Goal: Transaction & Acquisition: Book appointment/travel/reservation

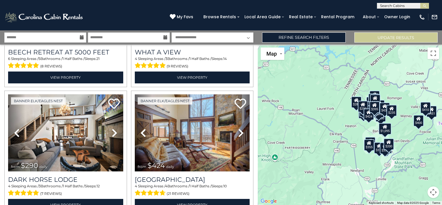
scroll to position [1756, 0]
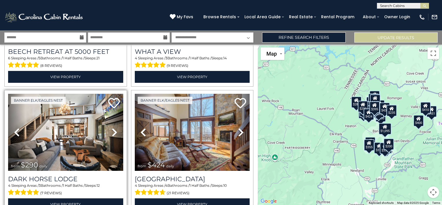
click at [92, 183] on div "4 Sleeping Areas / 3 Bathrooms / 1 Half Baths / Sleeps: 12 (7 reviews)" at bounding box center [65, 190] width 115 height 14
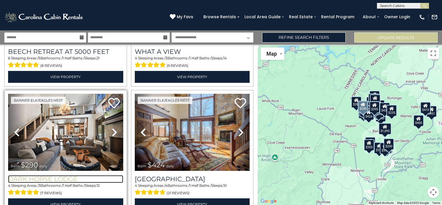
click at [64, 175] on h3 "Dark Horse Lodge" at bounding box center [65, 179] width 115 height 8
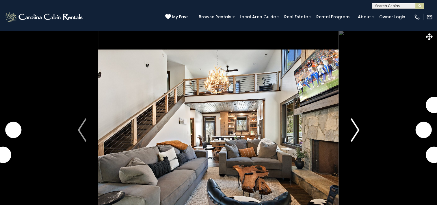
click at [354, 128] on img "Next" at bounding box center [355, 129] width 9 height 23
click at [355, 127] on img "Next" at bounding box center [355, 129] width 9 height 23
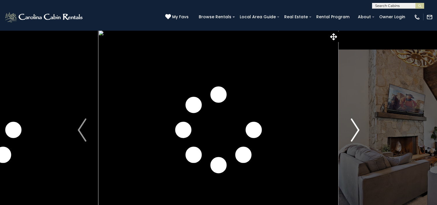
click at [356, 131] on img "Next" at bounding box center [355, 129] width 9 height 23
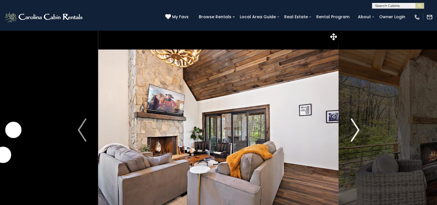
click at [357, 132] on img "Next" at bounding box center [355, 129] width 9 height 23
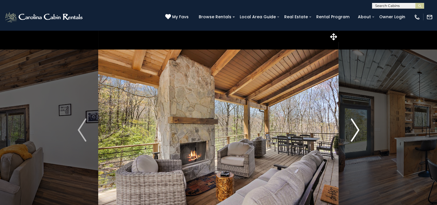
click at [359, 134] on img "Next" at bounding box center [355, 129] width 9 height 23
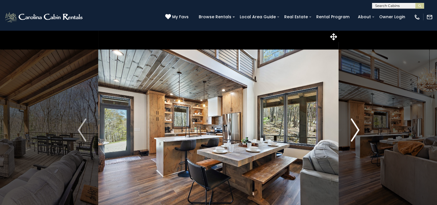
click at [356, 133] on img "Next" at bounding box center [355, 129] width 9 height 23
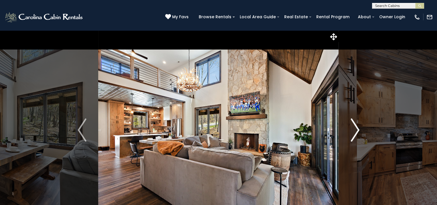
click at [356, 133] on img "Next" at bounding box center [355, 129] width 9 height 23
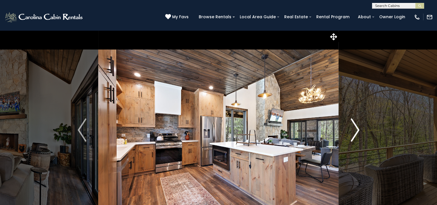
click at [354, 139] on img "Next" at bounding box center [355, 129] width 9 height 23
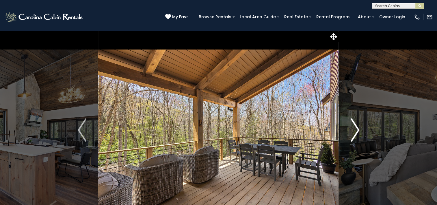
click at [358, 135] on img "Next" at bounding box center [355, 129] width 9 height 23
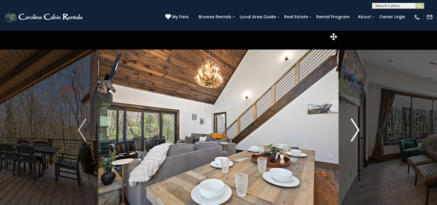
click at [361, 135] on button "Next" at bounding box center [355, 129] width 32 height 199
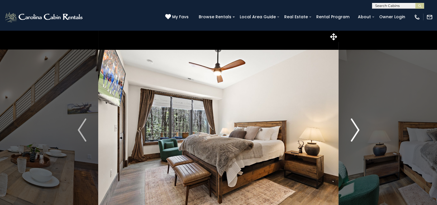
click at [358, 136] on img "Next" at bounding box center [355, 129] width 9 height 23
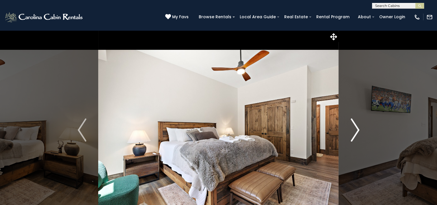
click at [358, 134] on img "Next" at bounding box center [355, 129] width 9 height 23
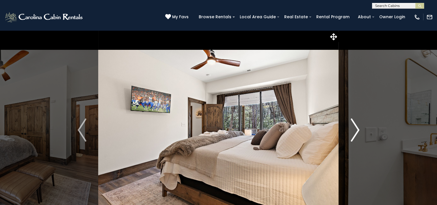
click at [360, 140] on button "Next" at bounding box center [355, 129] width 32 height 199
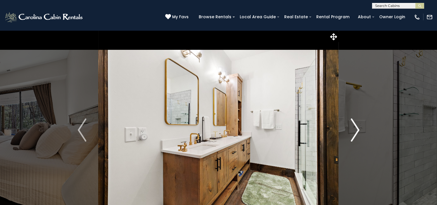
click at [355, 133] on img "Next" at bounding box center [355, 129] width 9 height 23
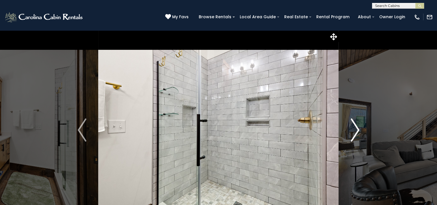
click at [357, 133] on img "Next" at bounding box center [355, 129] width 9 height 23
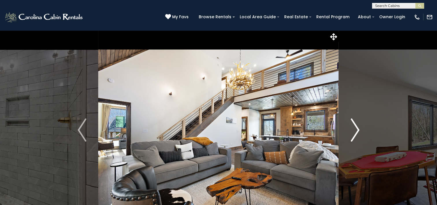
click at [359, 137] on img "Next" at bounding box center [355, 129] width 9 height 23
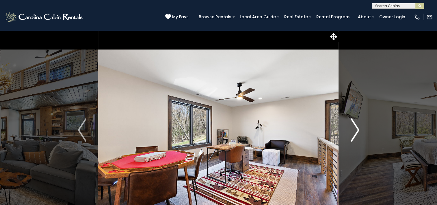
click at [356, 157] on button "Next" at bounding box center [355, 129] width 32 height 199
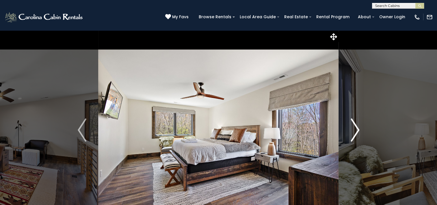
click at [358, 133] on img "Next" at bounding box center [355, 129] width 9 height 23
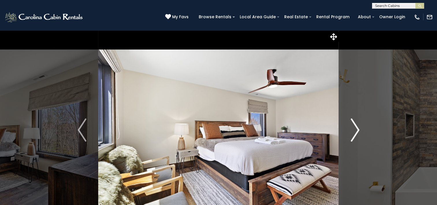
click at [358, 135] on img "Next" at bounding box center [355, 129] width 9 height 23
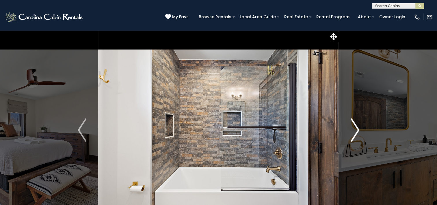
click at [355, 133] on img "Next" at bounding box center [355, 129] width 9 height 23
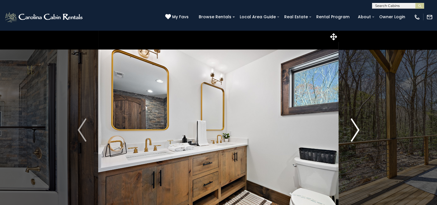
click at [351, 134] on img "Next" at bounding box center [355, 129] width 9 height 23
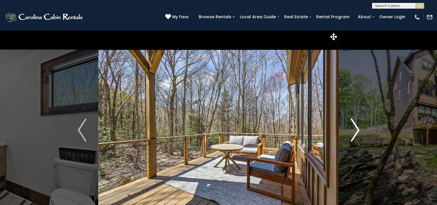
click at [353, 134] on img "Next" at bounding box center [355, 129] width 9 height 23
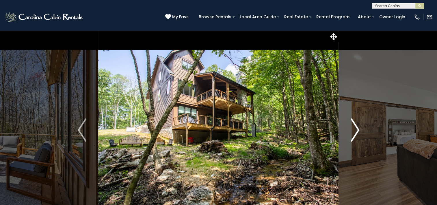
click at [355, 129] on img "Next" at bounding box center [355, 129] width 9 height 23
click at [354, 129] on img "Next" at bounding box center [355, 129] width 9 height 23
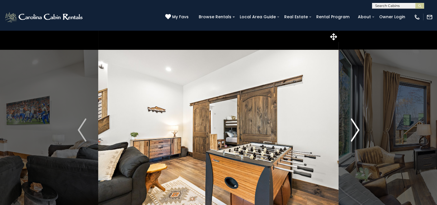
click at [346, 134] on button "Next" at bounding box center [355, 129] width 32 height 199
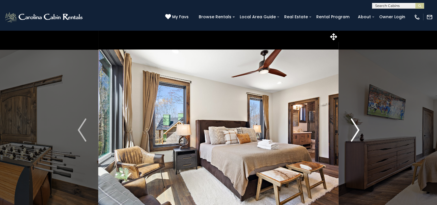
click at [354, 133] on img "Next" at bounding box center [355, 129] width 9 height 23
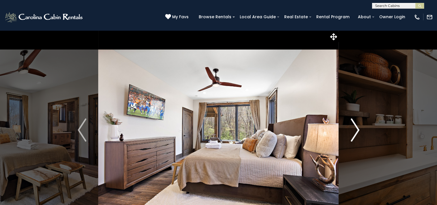
click at [354, 134] on img "Next" at bounding box center [355, 129] width 9 height 23
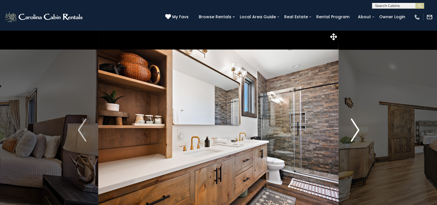
click at [355, 134] on img "Next" at bounding box center [355, 129] width 9 height 23
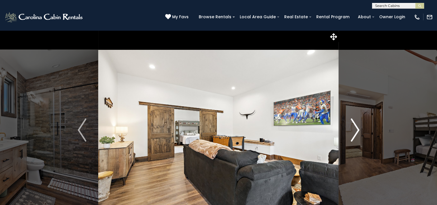
click at [356, 133] on img "Next" at bounding box center [355, 129] width 9 height 23
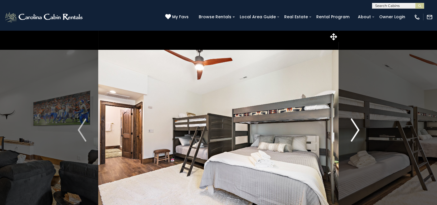
click at [356, 137] on img "Next" at bounding box center [355, 129] width 9 height 23
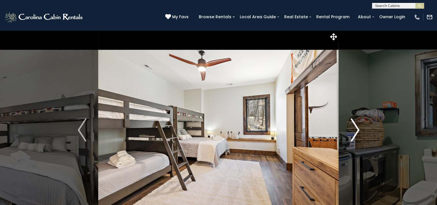
click at [355, 136] on img "Next" at bounding box center [355, 129] width 9 height 23
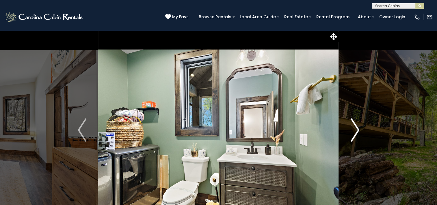
click at [355, 134] on img "Next" at bounding box center [355, 129] width 9 height 23
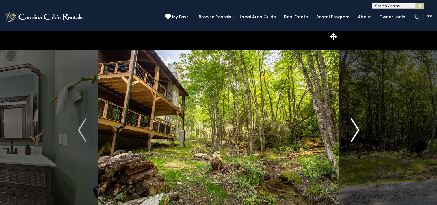
click at [354, 133] on img "Next" at bounding box center [355, 129] width 9 height 23
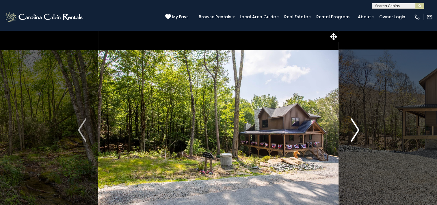
click at [354, 136] on img "Next" at bounding box center [355, 129] width 9 height 23
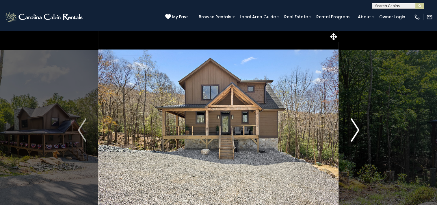
click at [355, 142] on button "Next" at bounding box center [355, 129] width 32 height 199
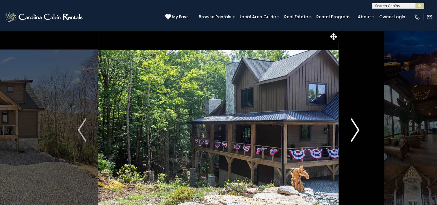
click at [355, 140] on img "Next" at bounding box center [355, 129] width 9 height 23
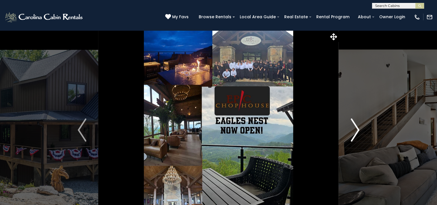
click at [355, 135] on img "Next" at bounding box center [355, 129] width 9 height 23
